Goal: Navigation & Orientation: Go to known website

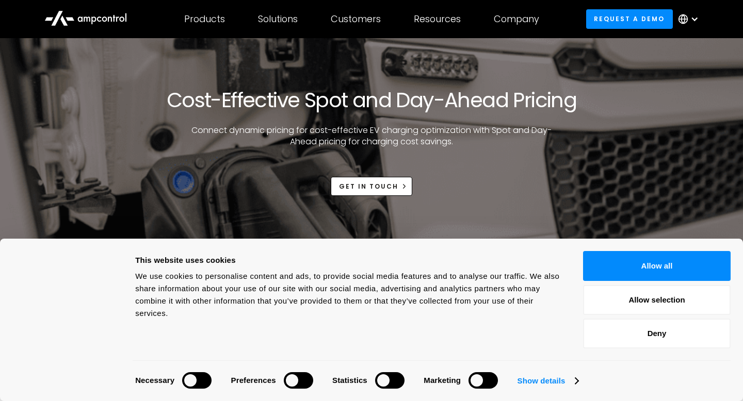
click at [79, 15] on icon at bounding box center [85, 17] width 83 height 25
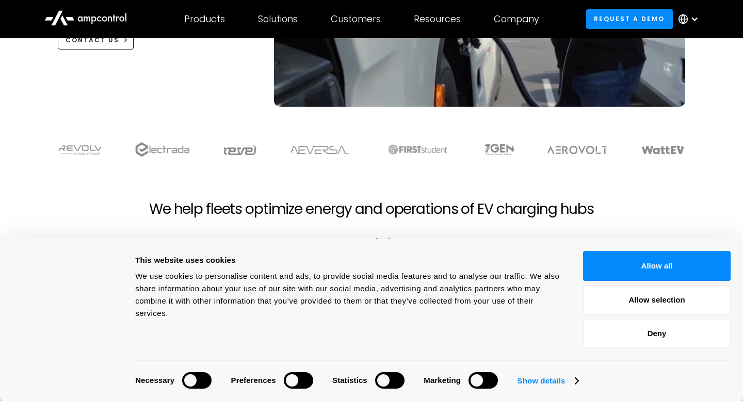
scroll to position [251, 0]
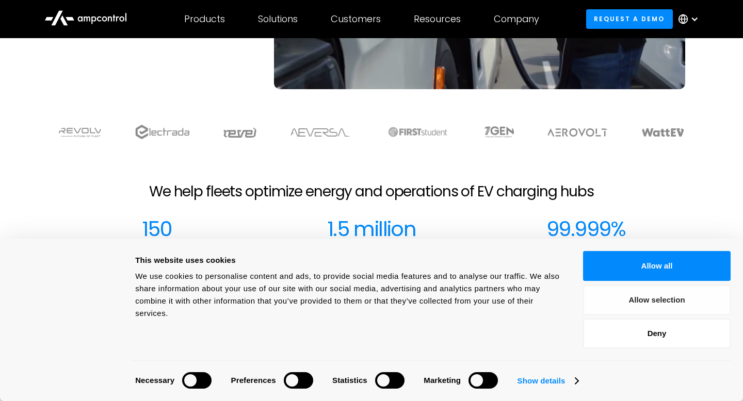
click at [638, 303] on button "Allow selection" at bounding box center [657, 300] width 148 height 30
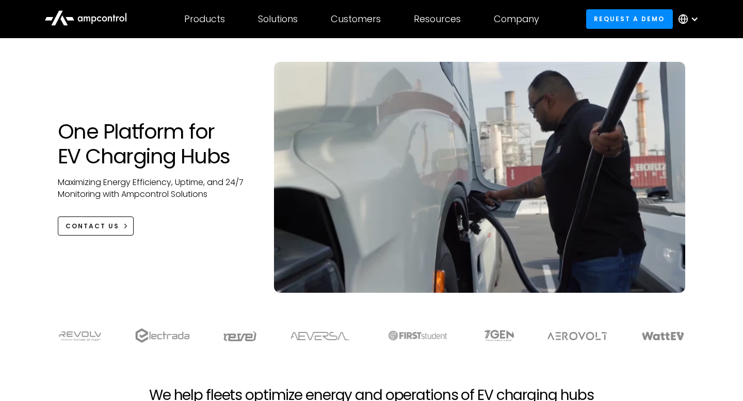
scroll to position [0, 0]
